Goal: Find specific page/section: Find specific page/section

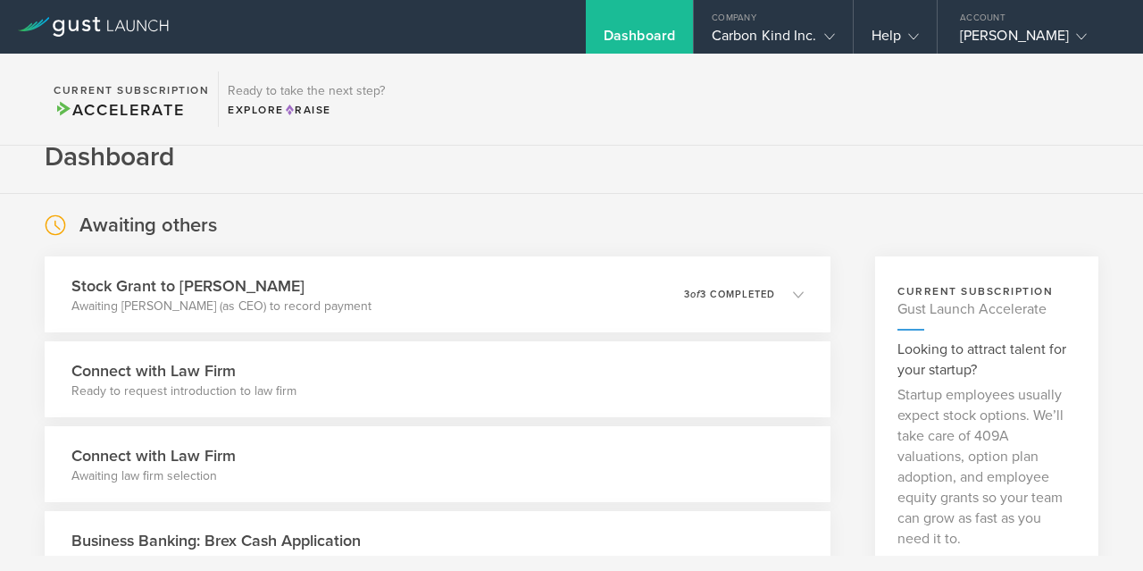
scroll to position [32, 0]
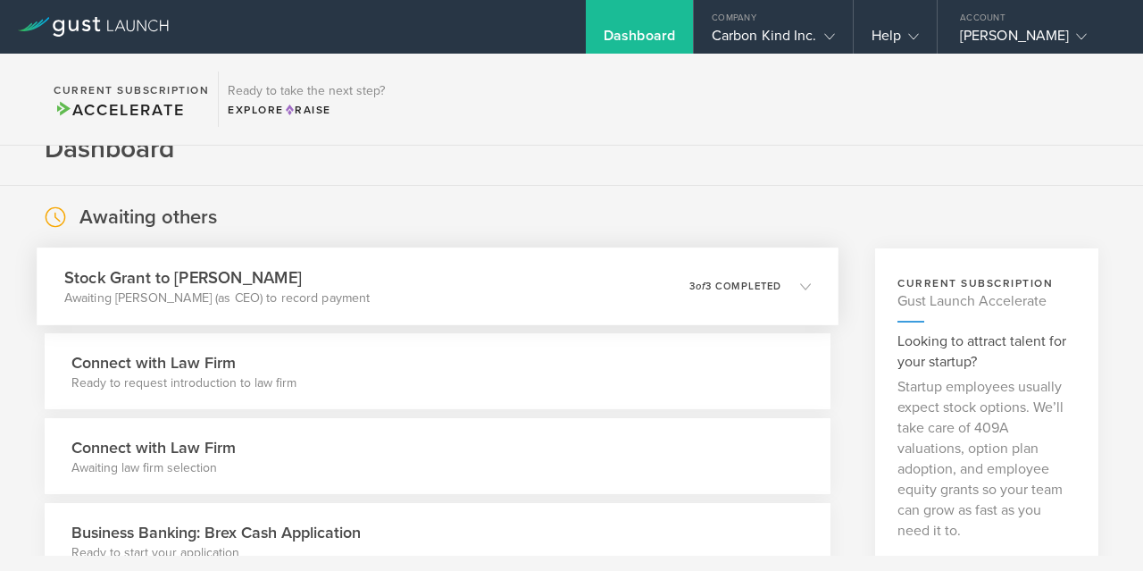
click at [800, 285] on icon at bounding box center [805, 285] width 11 height 11
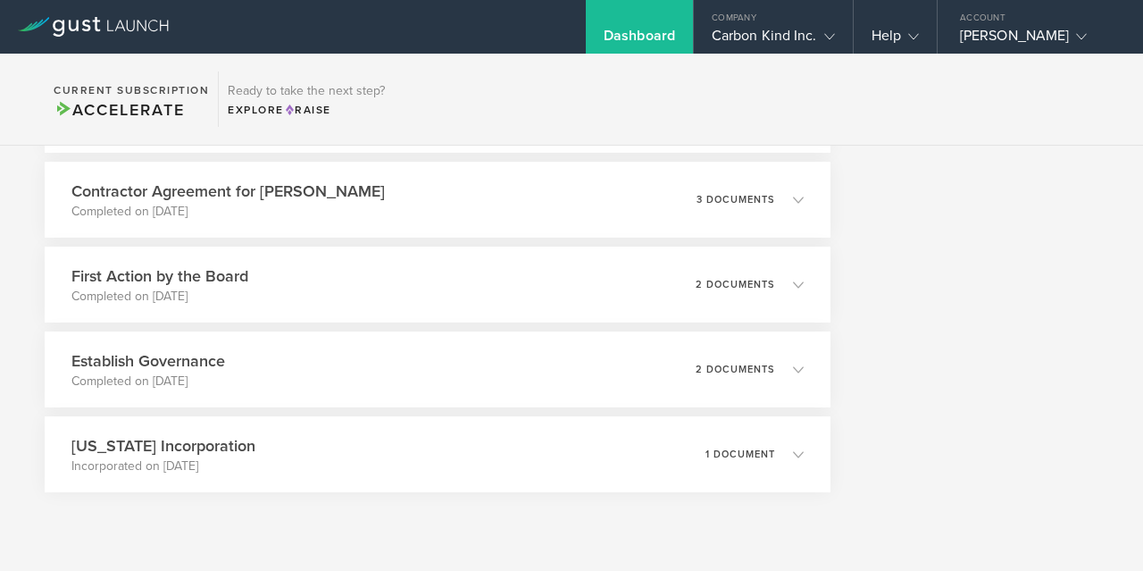
scroll to position [1718, 0]
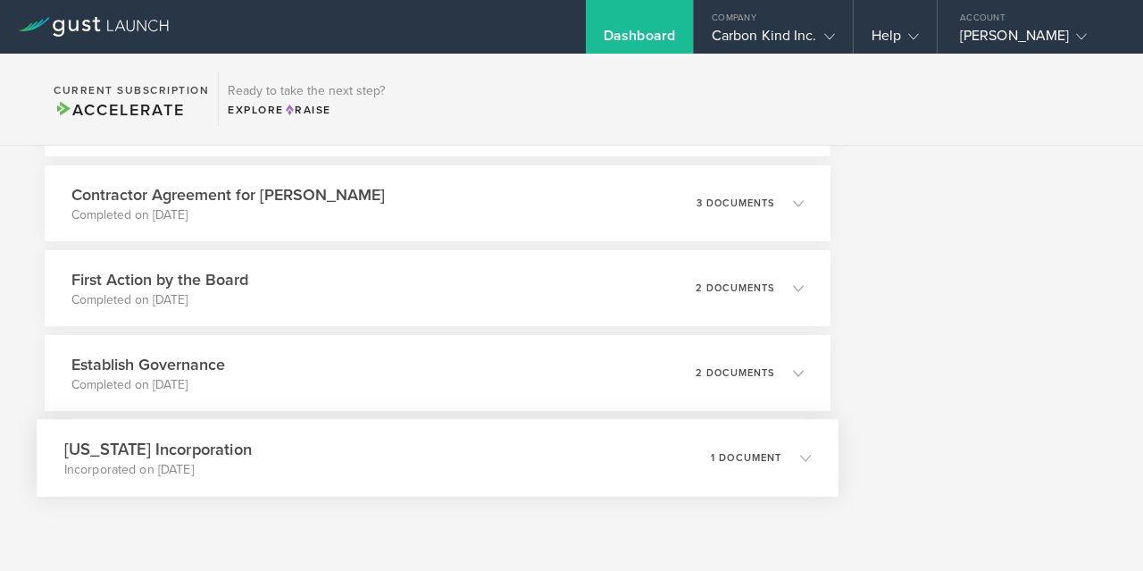
click at [781, 476] on div "Delaware Incorporation Incorporated on Apr 9, 2025 1 document" at bounding box center [438, 458] width 802 height 78
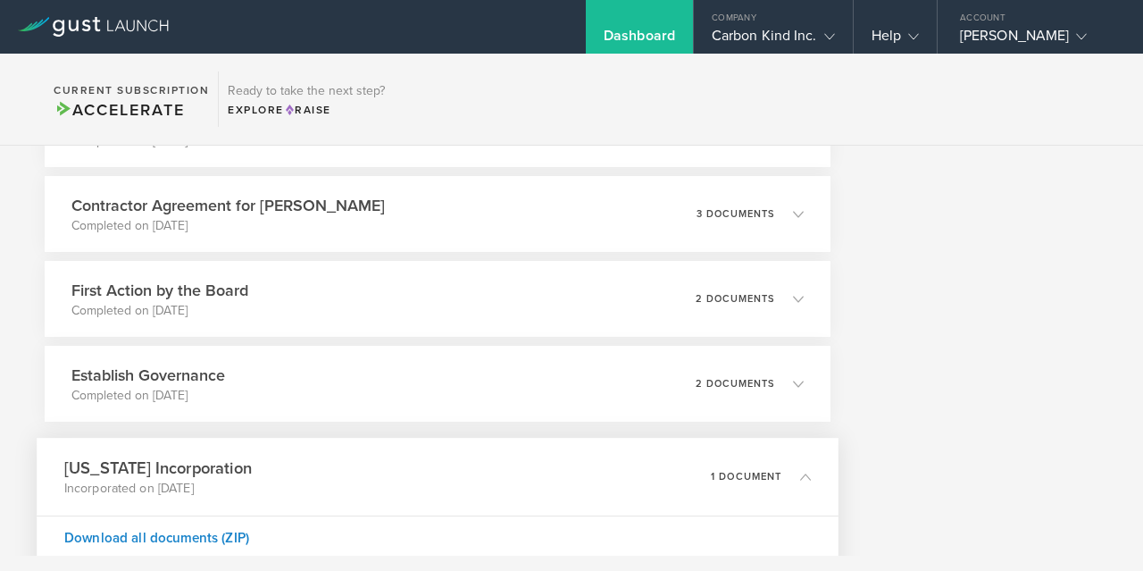
scroll to position [1279, 0]
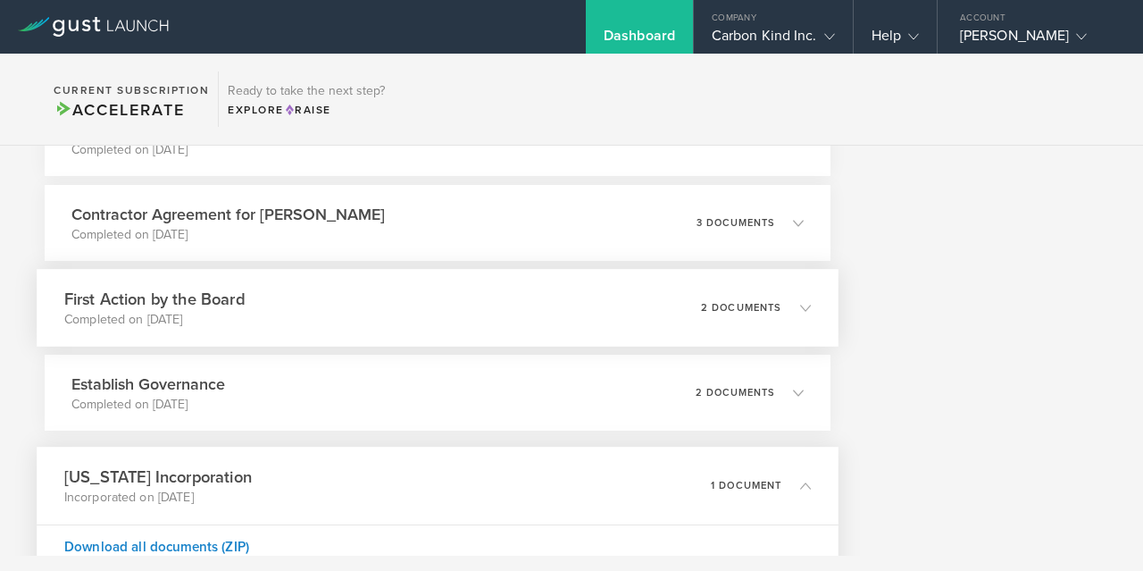
click at [753, 293] on div "2 documents" at bounding box center [756, 308] width 110 height 30
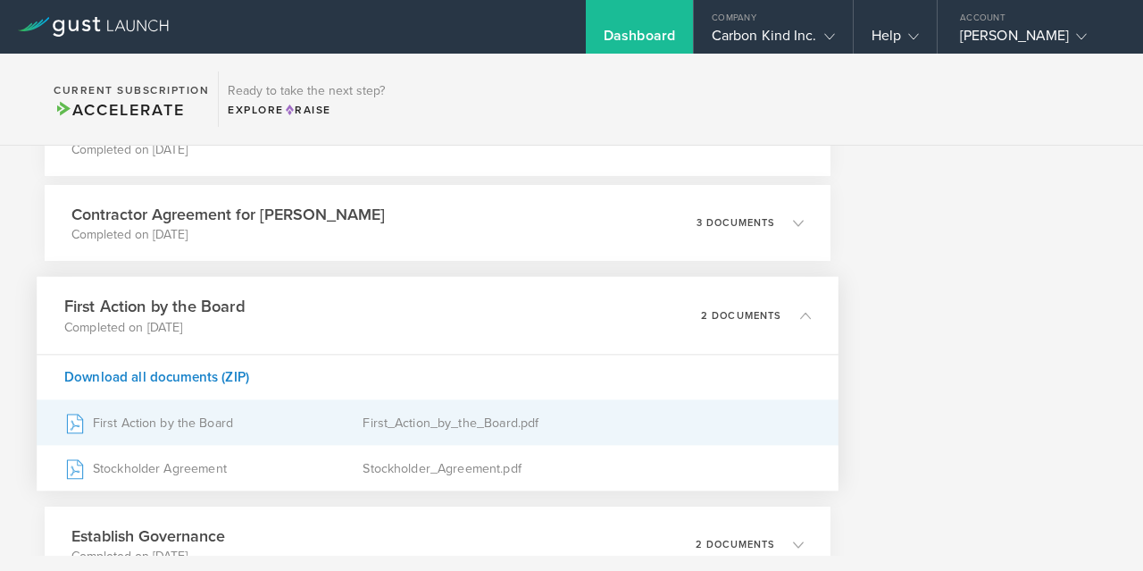
click at [209, 418] on div "First Action by the Board" at bounding box center [213, 422] width 299 height 45
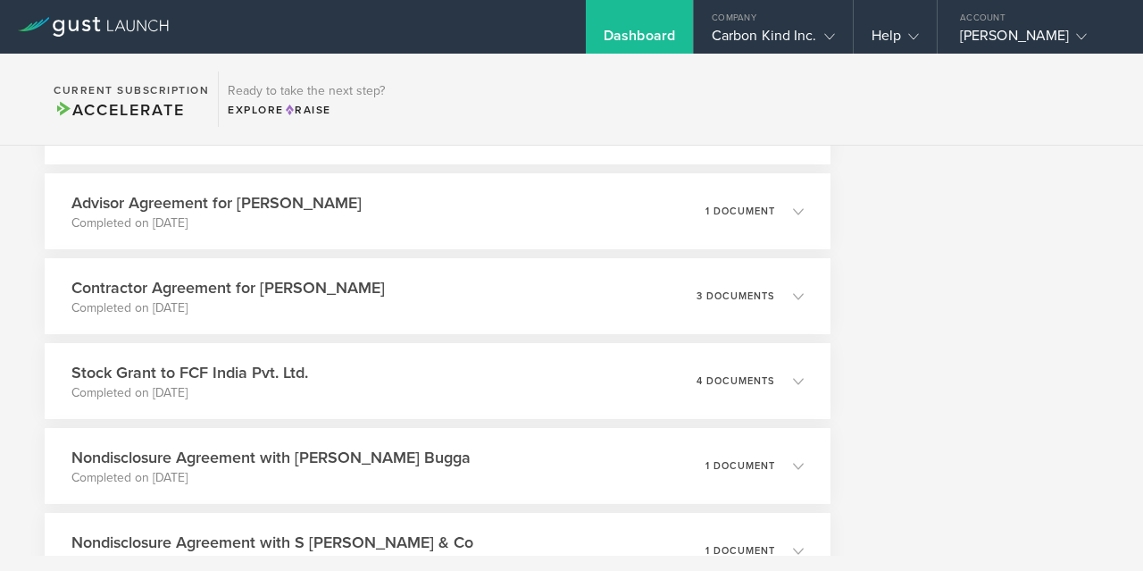
scroll to position [675, 0]
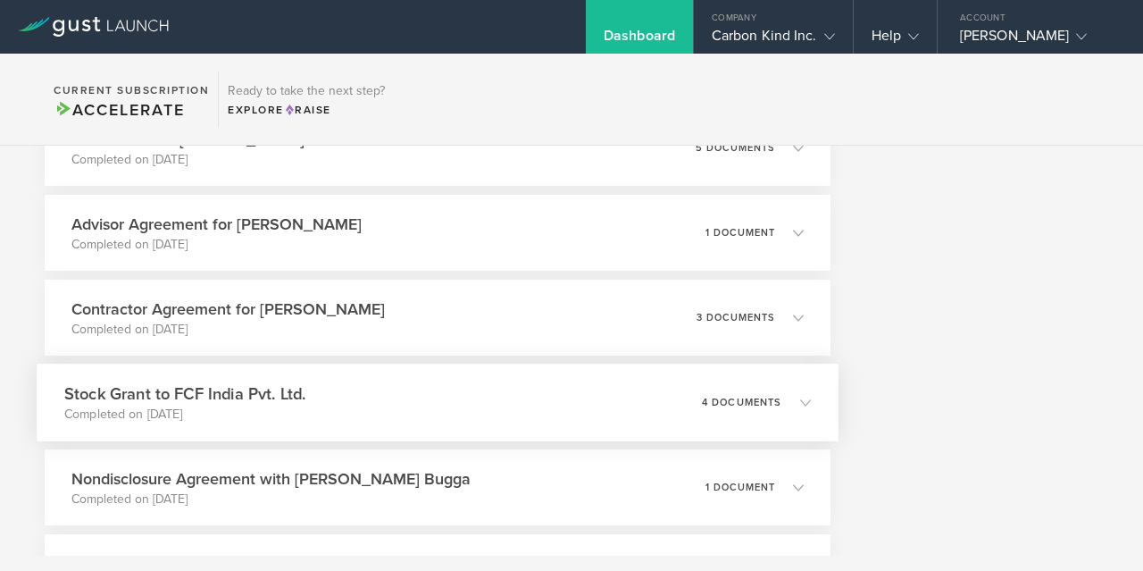
click at [706, 392] on div "4 documents" at bounding box center [756, 403] width 109 height 30
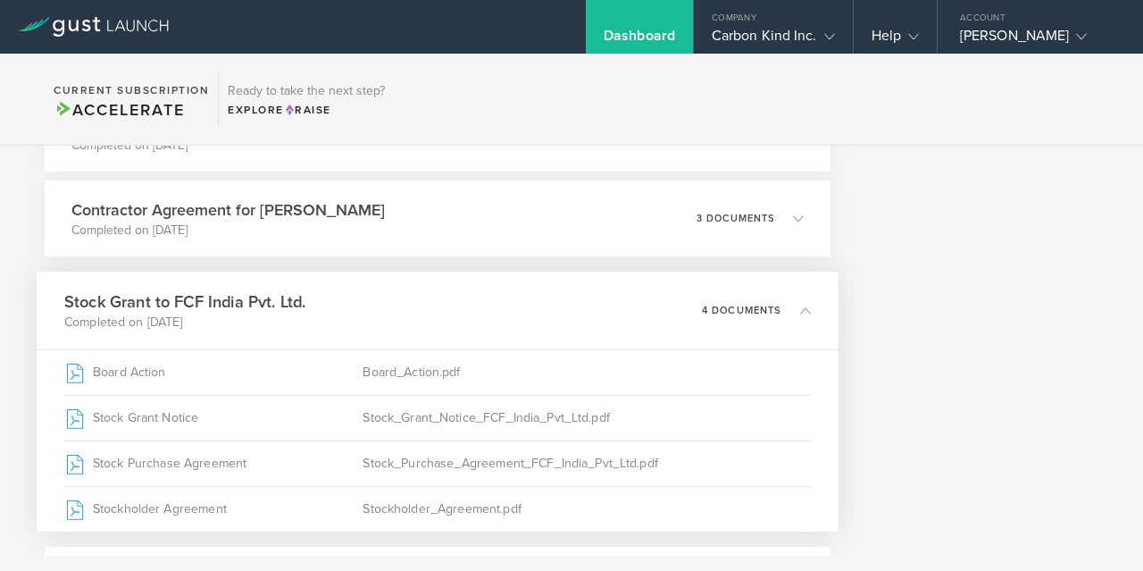
scroll to position [803, 0]
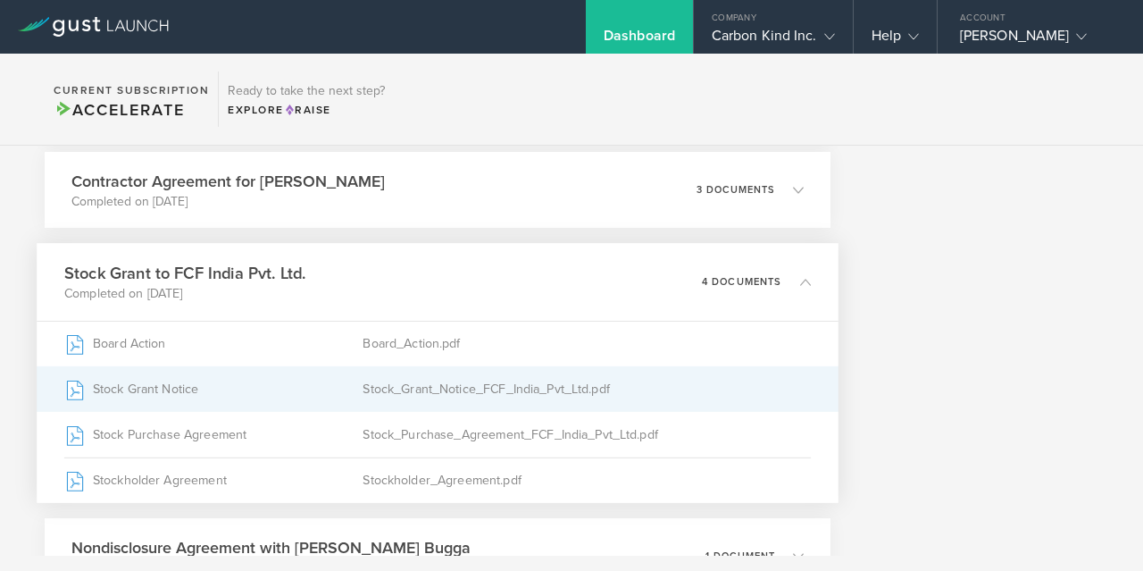
click at [439, 396] on div "Stock_Grant_Notice_FCF_India_Pvt_Ltd.pdf" at bounding box center [587, 389] width 448 height 45
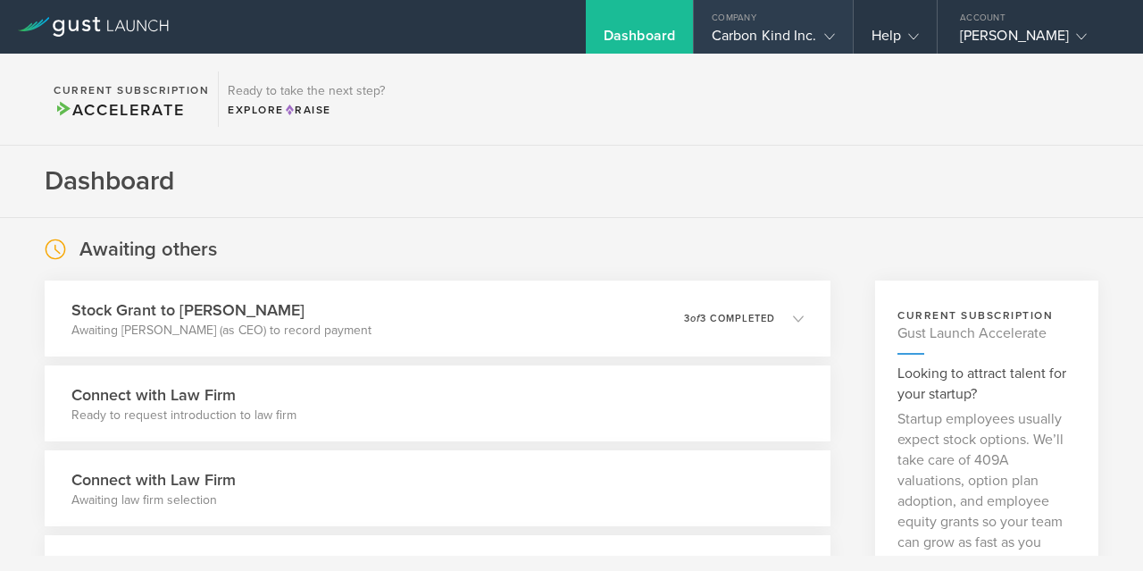
click at [791, 26] on div "Company" at bounding box center [773, 13] width 159 height 27
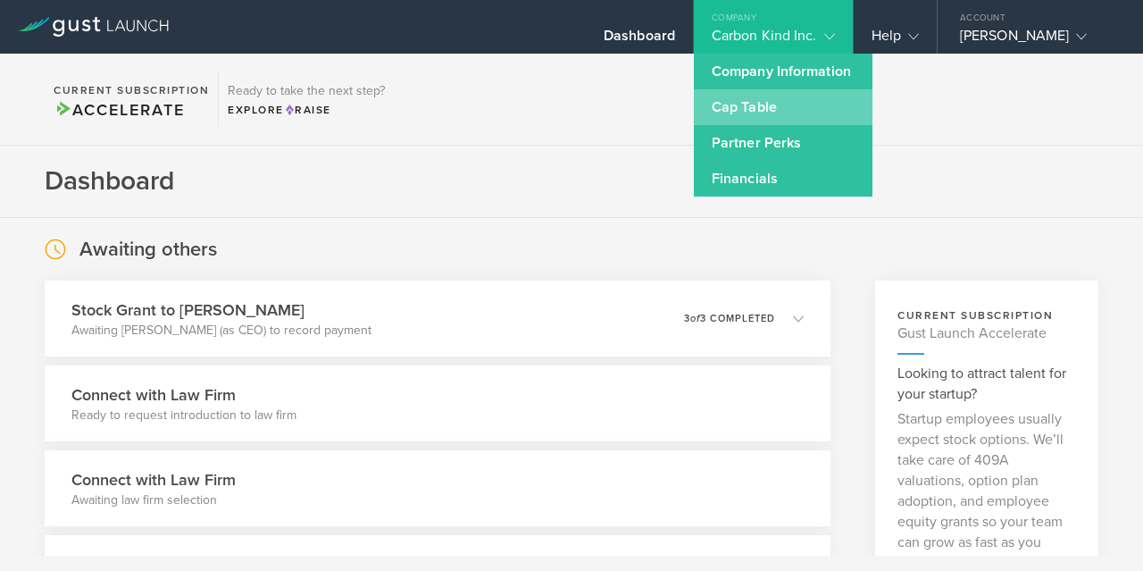
click at [759, 103] on link "Cap Table" at bounding box center [783, 107] width 179 height 36
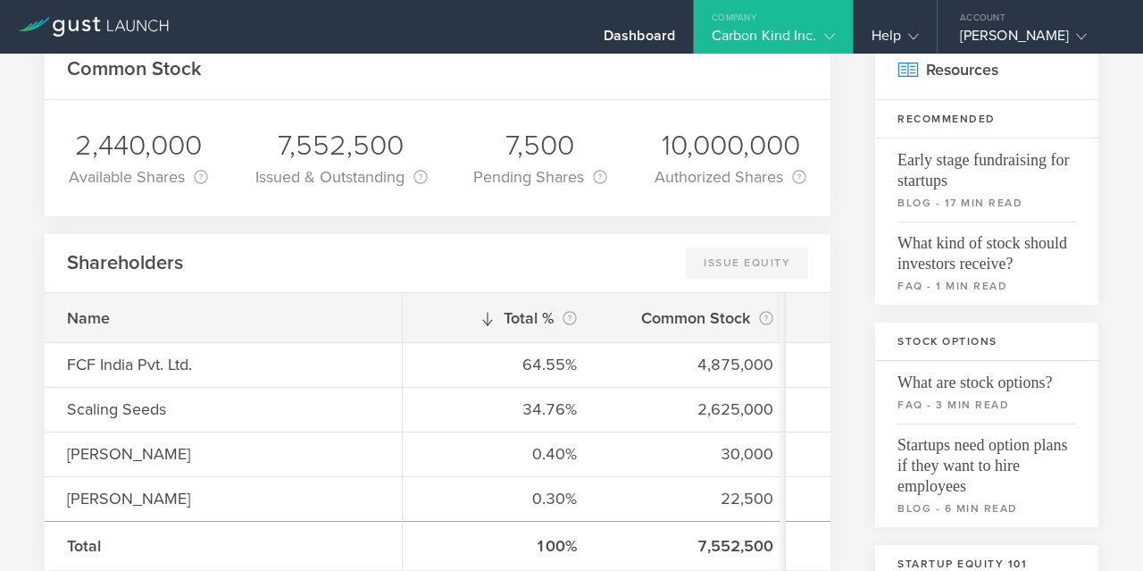
scroll to position [106, 0]
